Goal: Transaction & Acquisition: Purchase product/service

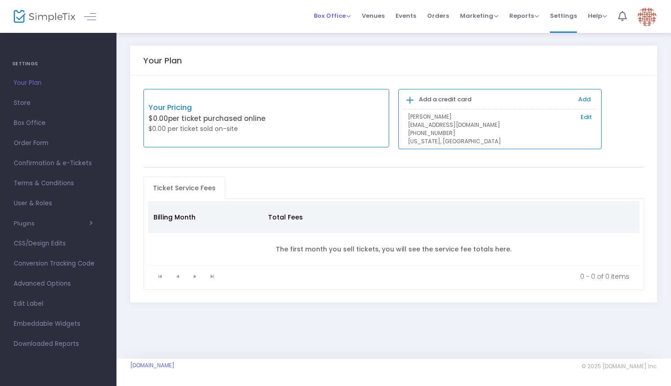
click at [340, 20] on div "Box Office Sell Tickets Bookings Sell Season Pass" at bounding box center [332, 15] width 37 height 9
click at [350, 24] on span "Box Office Sell Tickets Bookings Sell Season Pass" at bounding box center [332, 15] width 37 height 23
click at [351, 20] on div "Box Office Sell Tickets Bookings Sell Season Pass" at bounding box center [332, 15] width 37 height 9
click at [355, 16] on li "Box Office Sell Tickets Bookings Sell Season Pass" at bounding box center [332, 16] width 48 height 33
click at [351, 16] on span "Box Office" at bounding box center [332, 15] width 37 height 9
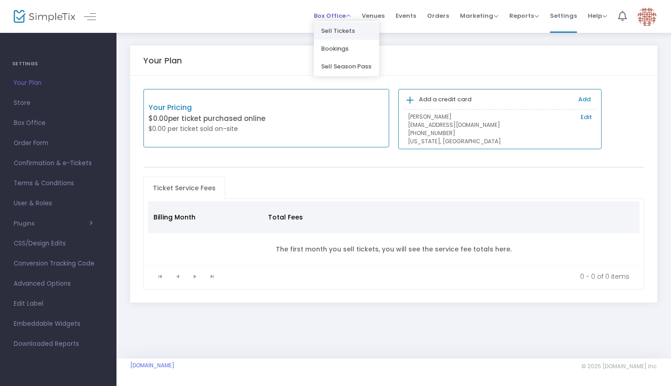
click at [348, 28] on li "Sell Tickets" at bounding box center [346, 31] width 65 height 18
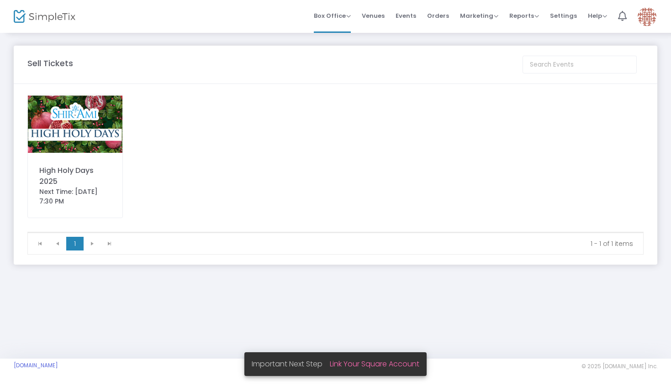
click at [103, 141] on img at bounding box center [75, 123] width 94 height 59
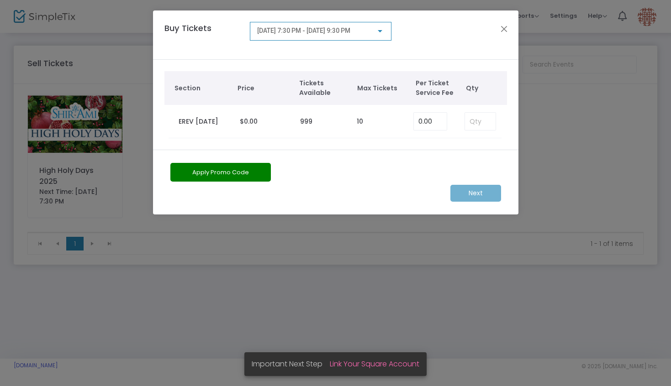
click at [315, 33] on span "[DATE] 7:30 PM - [DATE] 9:30 PM" at bounding box center [303, 30] width 93 height 7
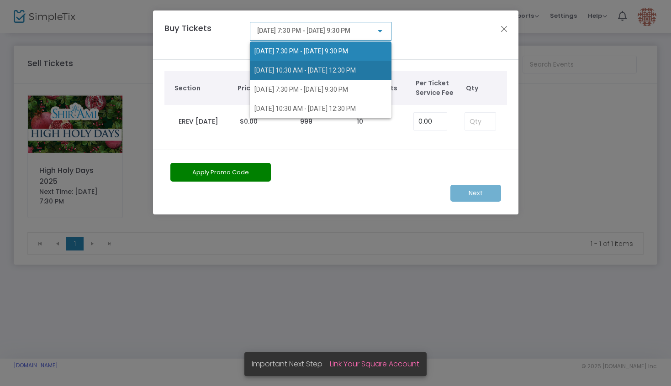
click at [307, 74] on span "[DATE] 10:30 AM - [DATE] 12:30 PM" at bounding box center [320, 70] width 132 height 19
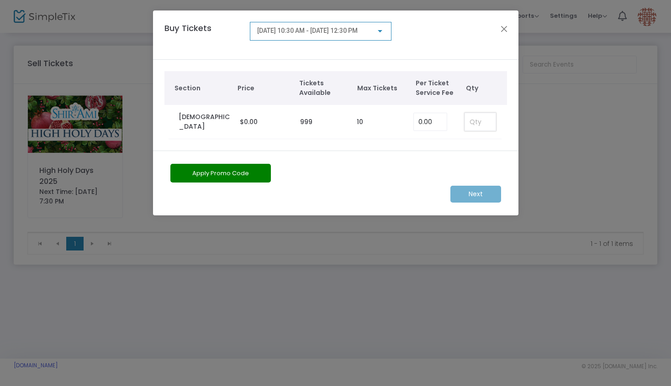
click at [479, 120] on input at bounding box center [480, 121] width 30 height 17
type input "2"
click at [472, 195] on m-button "Next" at bounding box center [475, 194] width 51 height 17
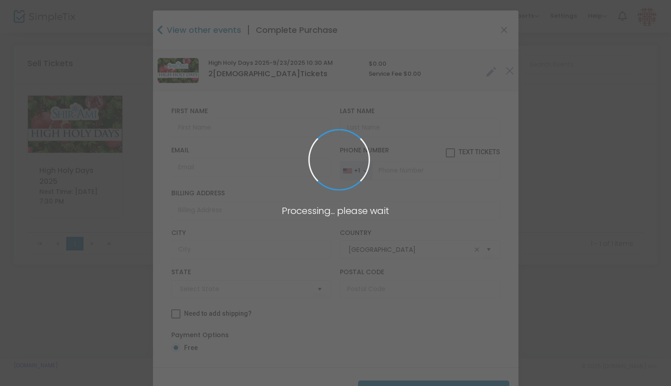
type input "[US_STATE]"
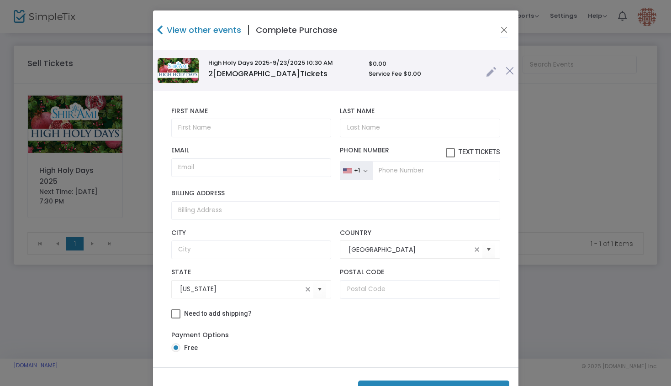
click at [217, 139] on div "First Name First Name is required. Last Name Last Name is required." at bounding box center [336, 122] width 338 height 39
click at [224, 126] on input "text" at bounding box center [251, 128] width 160 height 19
paste input "[PERSON_NAME]"
drag, startPoint x: 247, startPoint y: 129, endPoint x: 231, endPoint y: 129, distance: 16.0
click at [231, 129] on input "[PERSON_NAME] & [PERSON_NAME] [PERSON_NAME]" at bounding box center [251, 128] width 160 height 19
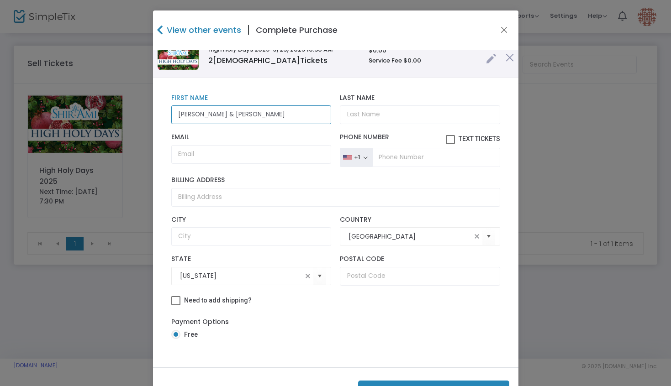
scroll to position [37, 0]
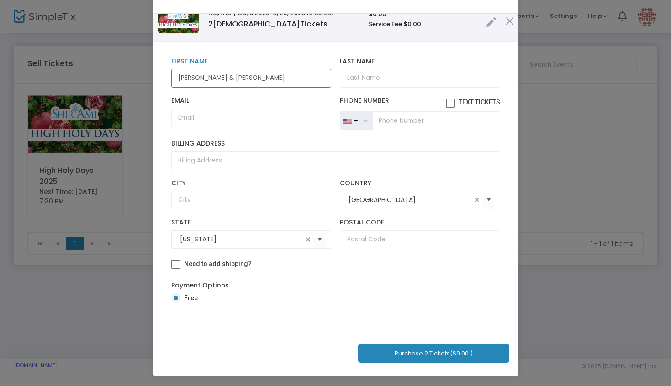
type input "[PERSON_NAME] & [PERSON_NAME]"
click at [388, 346] on button "Purchase 2 Tickets ($0.00 )" at bounding box center [433, 353] width 151 height 19
